Goal: Find specific page/section: Find specific page/section

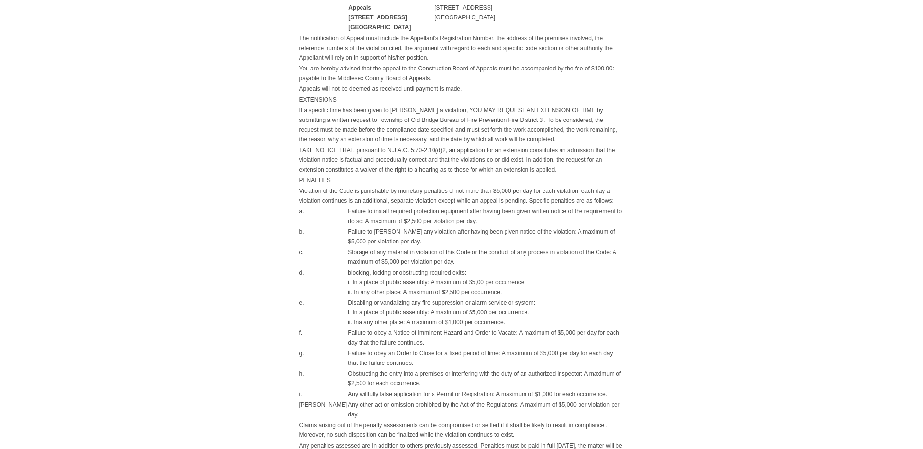
scroll to position [652, 0]
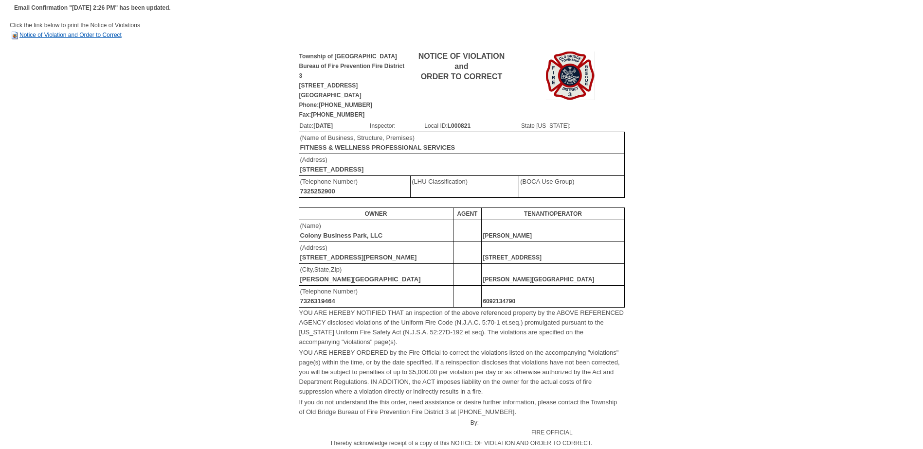
click at [54, 36] on link "Notice of Violation and Order to Correct" at bounding box center [66, 35] width 112 height 7
